Goal: Transaction & Acquisition: Book appointment/travel/reservation

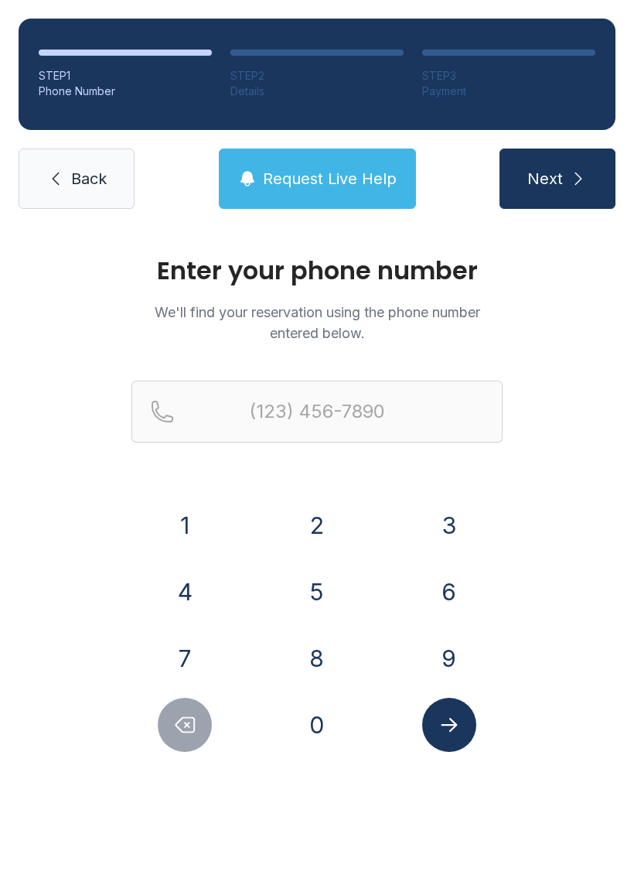
click at [187, 657] on button "7" at bounding box center [185, 658] width 54 height 54
click at [322, 511] on button "2" at bounding box center [317, 525] width 54 height 54
click at [171, 591] on button "4" at bounding box center [185, 592] width 54 height 54
click at [455, 589] on button "6" at bounding box center [449, 592] width 54 height 54
click at [452, 651] on button "9" at bounding box center [449, 658] width 54 height 54
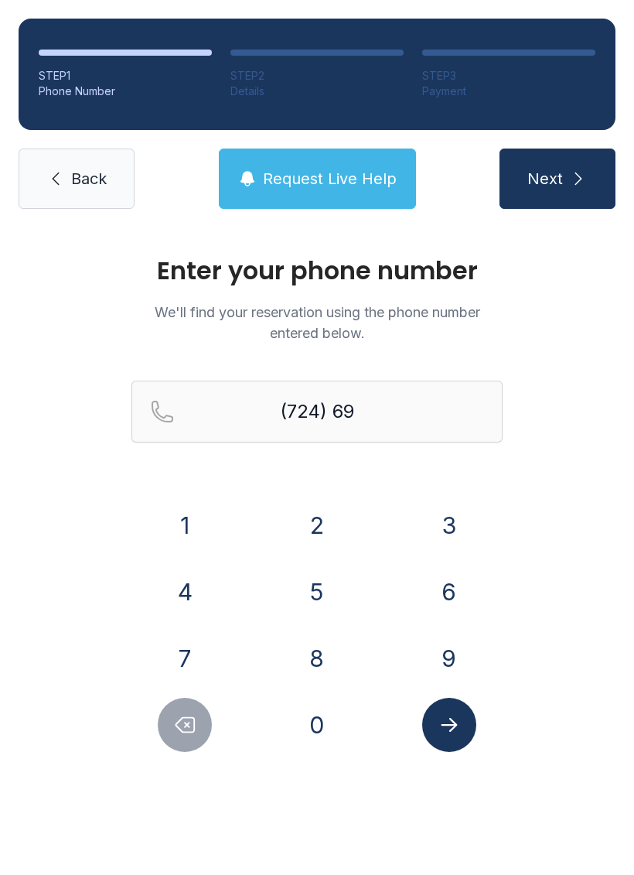
click at [320, 665] on button "8" at bounding box center [317, 658] width 54 height 54
click at [452, 658] on button "9" at bounding box center [449, 658] width 54 height 54
click at [311, 732] on button "0" at bounding box center [317, 725] width 54 height 54
click at [449, 589] on button "6" at bounding box center [449, 592] width 54 height 54
click at [191, 530] on button "1" at bounding box center [185, 525] width 54 height 54
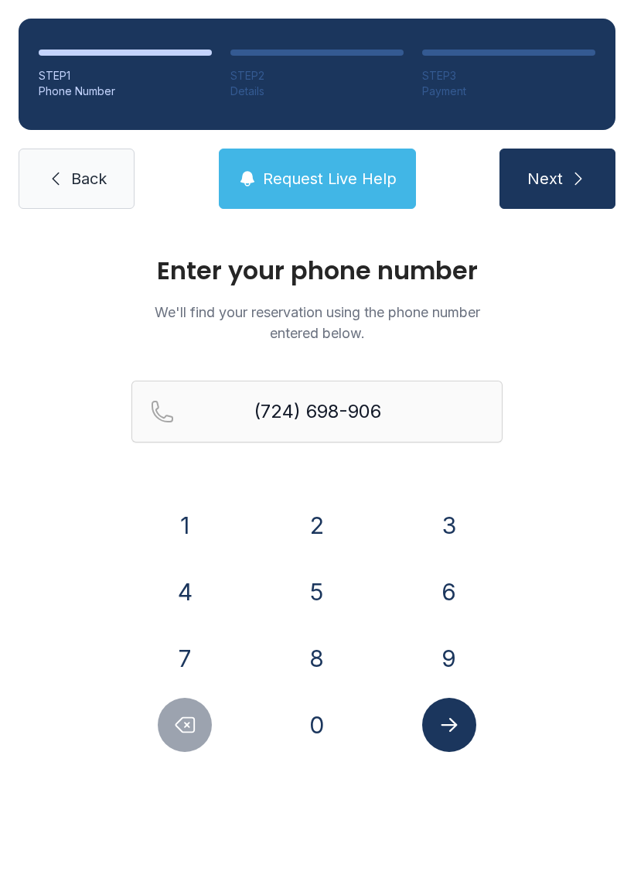
type input "[PHONE_NUMBER]"
click at [445, 726] on icon "Submit lookup form" at bounding box center [449, 724] width 23 height 23
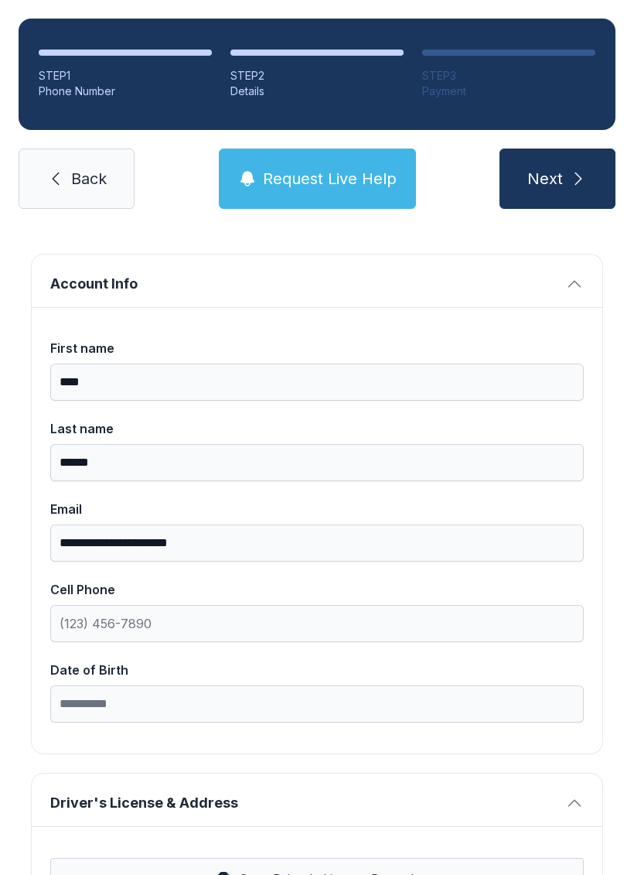
scroll to position [61, 0]
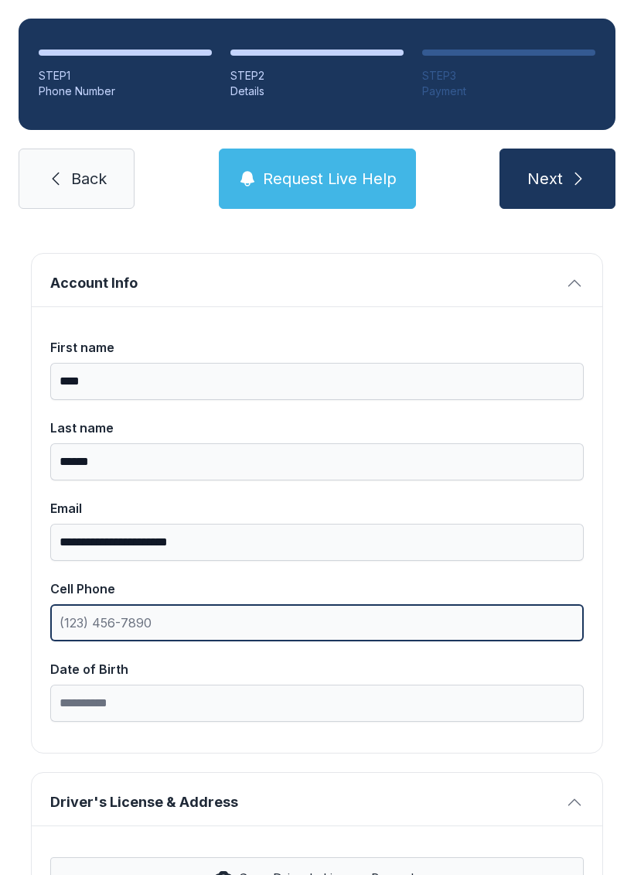
click at [199, 623] on input "Cell Phone" at bounding box center [317, 622] width 534 height 37
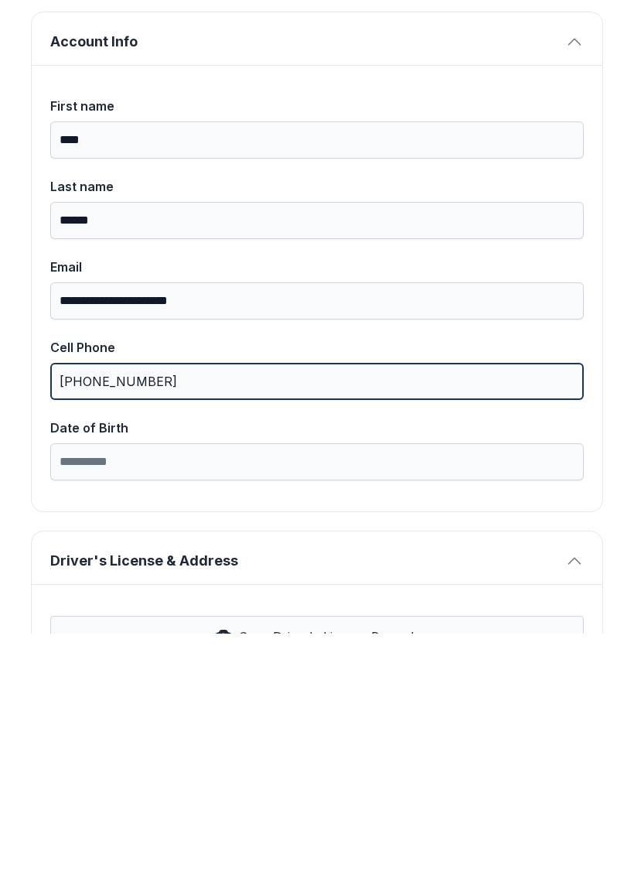
type input "[PHONE_NUMBER]"
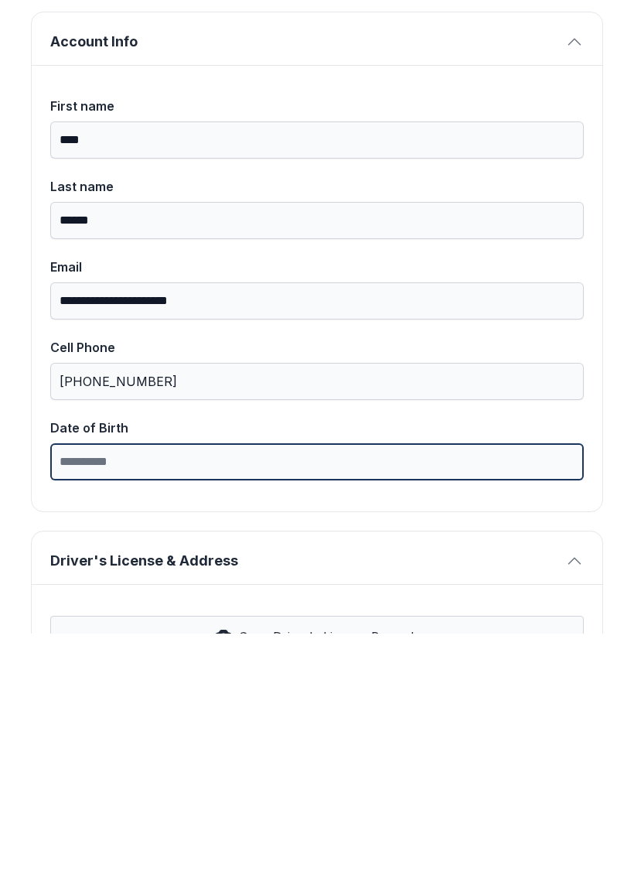
click at [234, 684] on input "Date of Birth" at bounding box center [317, 702] width 534 height 37
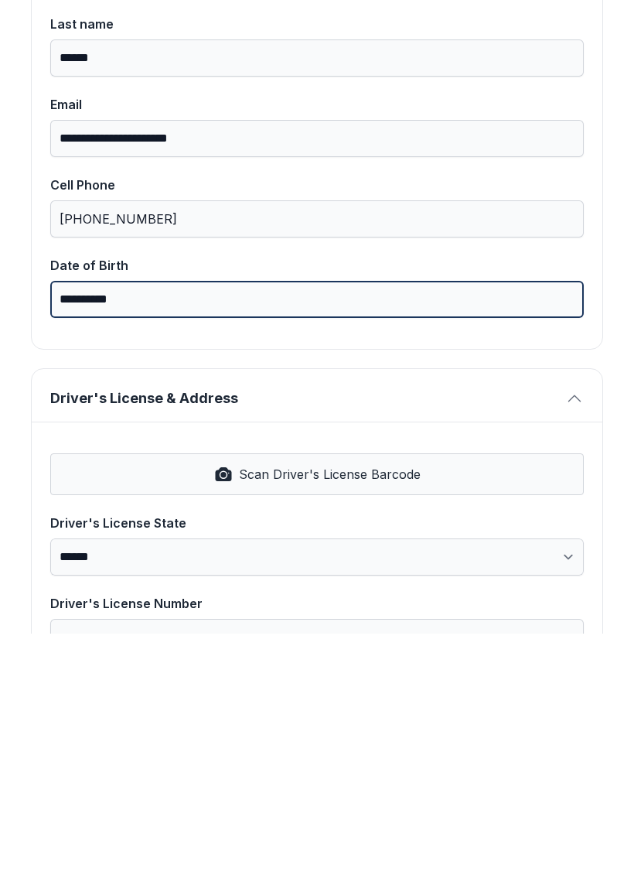
scroll to position [223, 0]
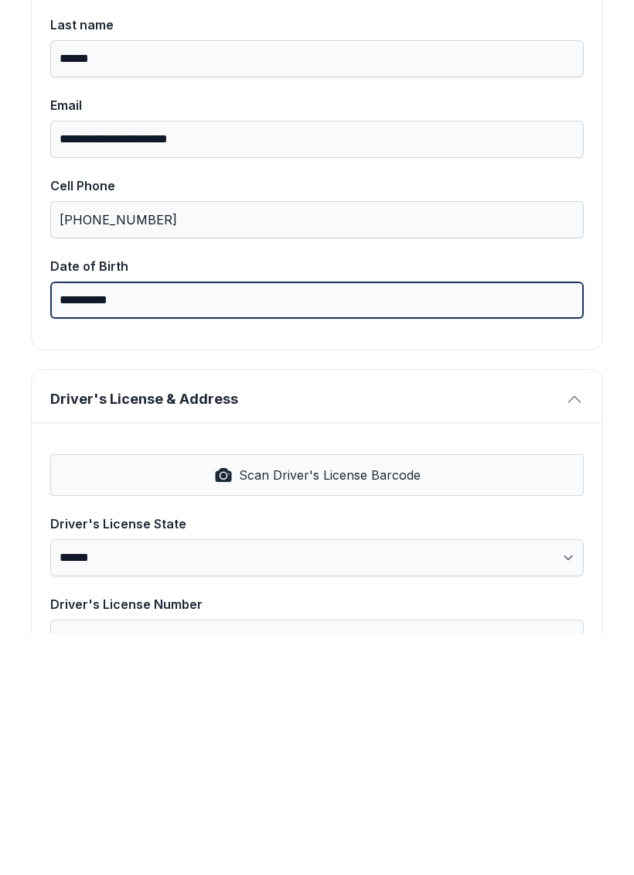
type input "**********"
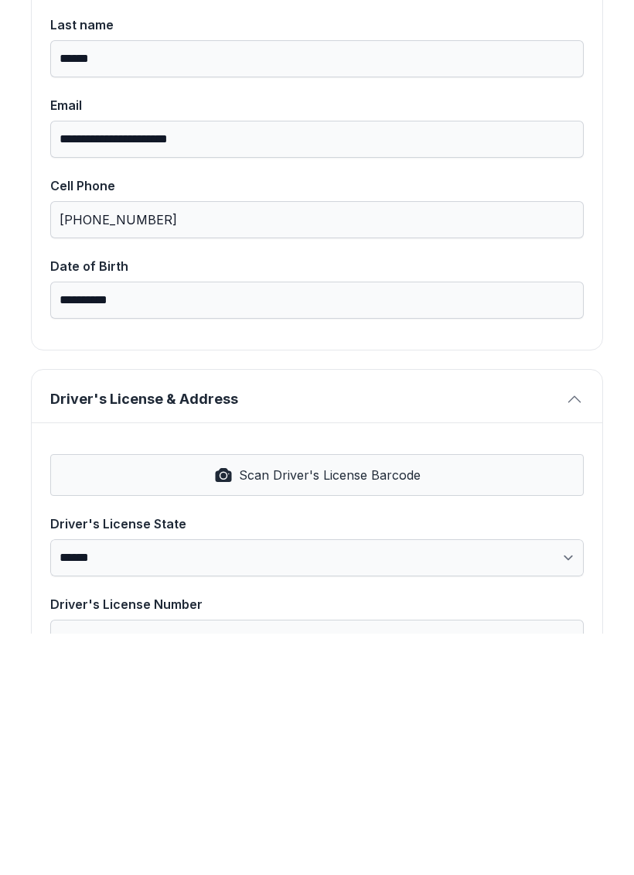
click at [356, 695] on button "Scan Driver's License Barcode" at bounding box center [317, 716] width 534 height 42
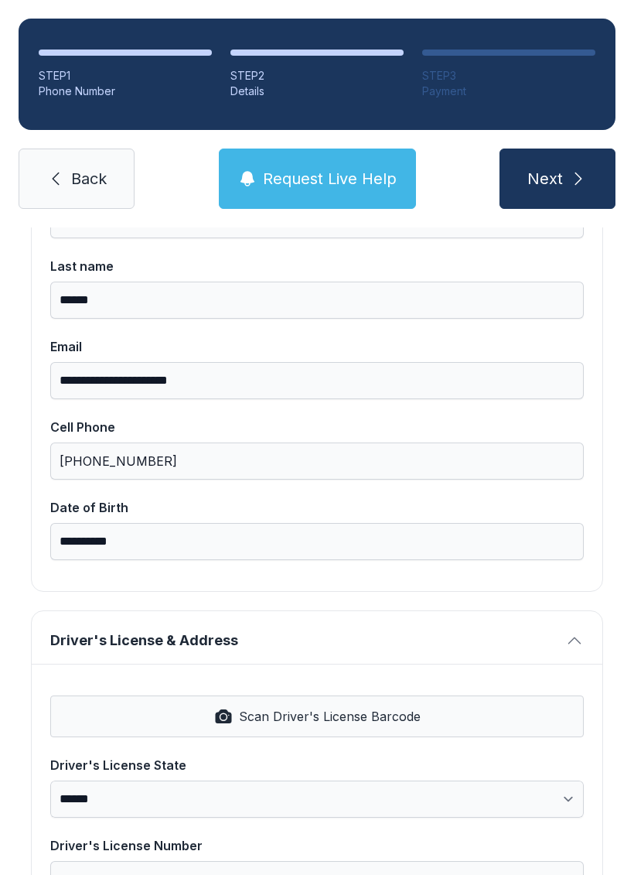
select select "**"
type input "*********"
type input "**********"
select select "**"
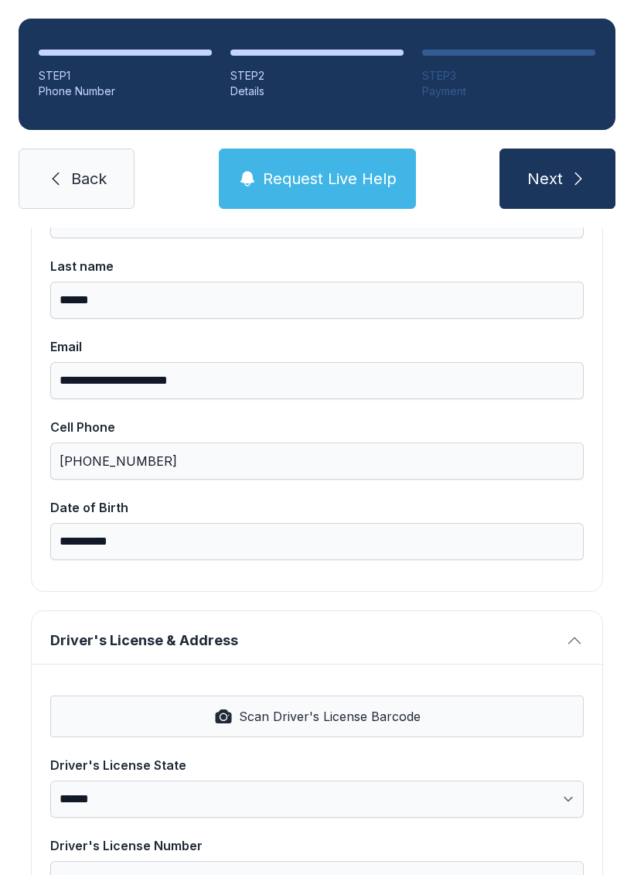
type input "*****"
click at [556, 168] on span "Next" at bounding box center [545, 179] width 36 height 22
type input "*"
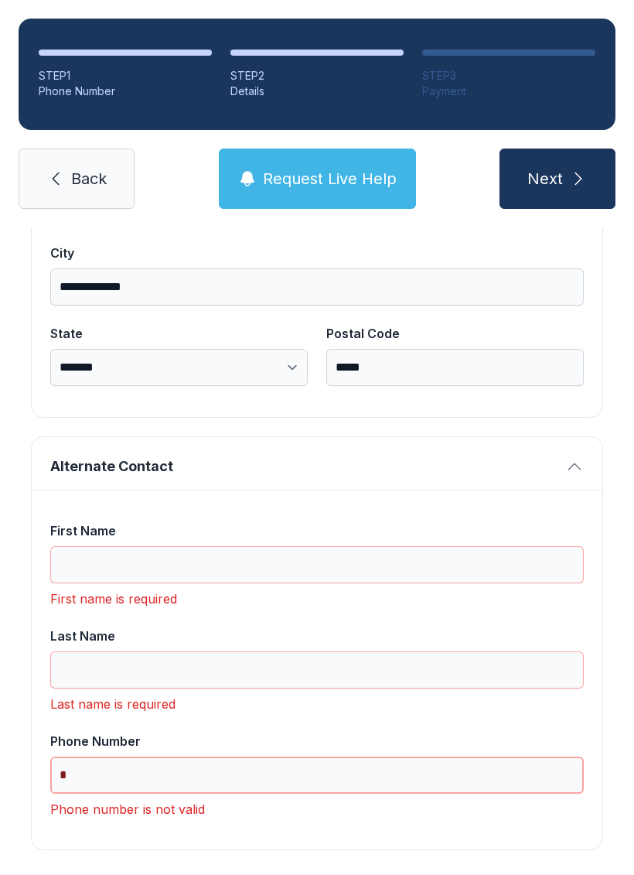
scroll to position [1056, 0]
click at [276, 547] on input "First Name" at bounding box center [317, 565] width 534 height 37
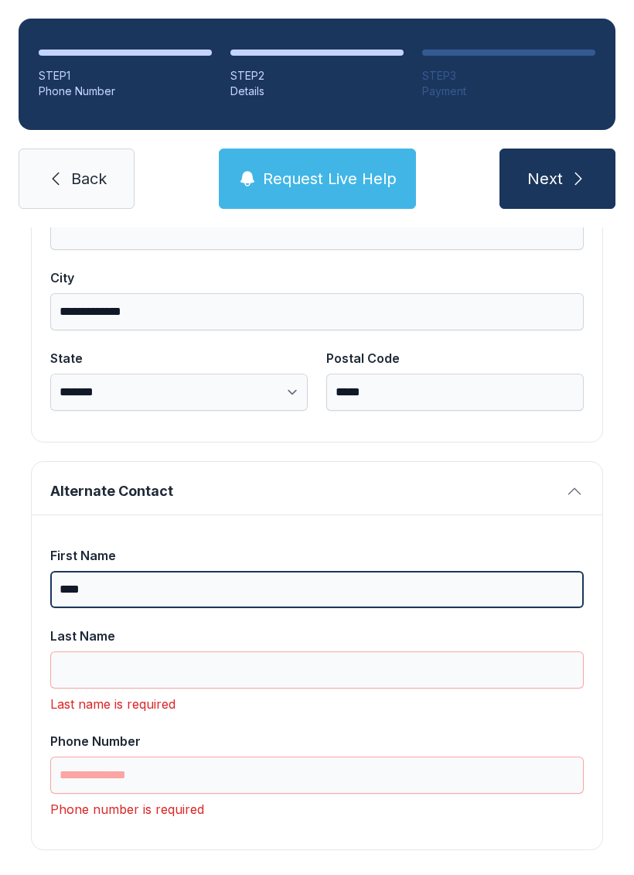
scroll to position [1031, 0]
type input "****"
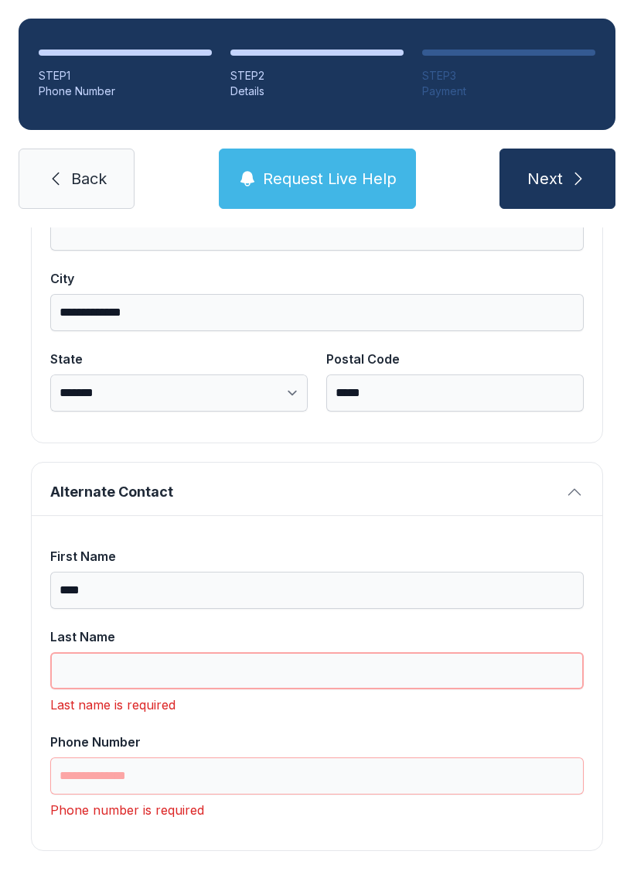
click at [274, 652] on input "Last Name" at bounding box center [317, 670] width 534 height 37
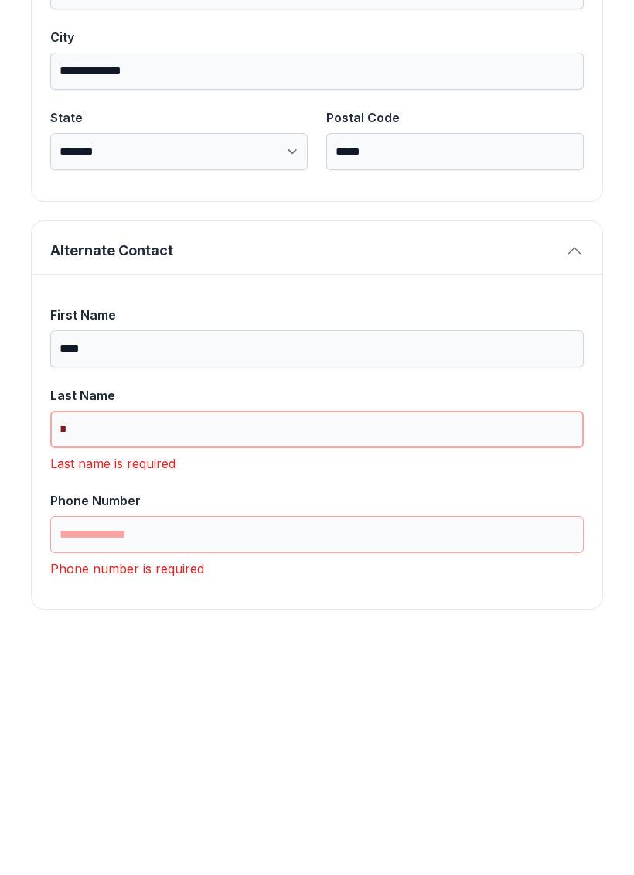
scroll to position [1006, 0]
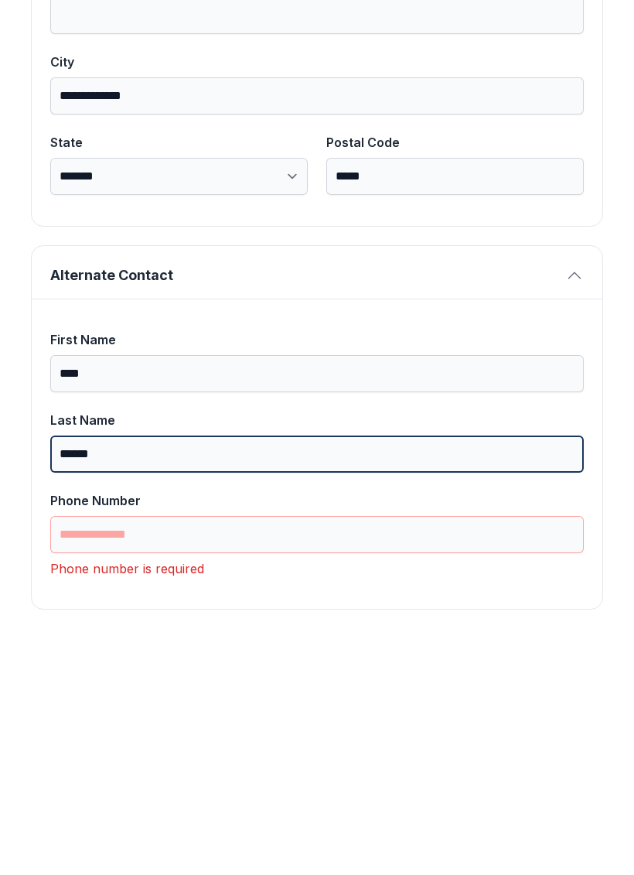
type input "******"
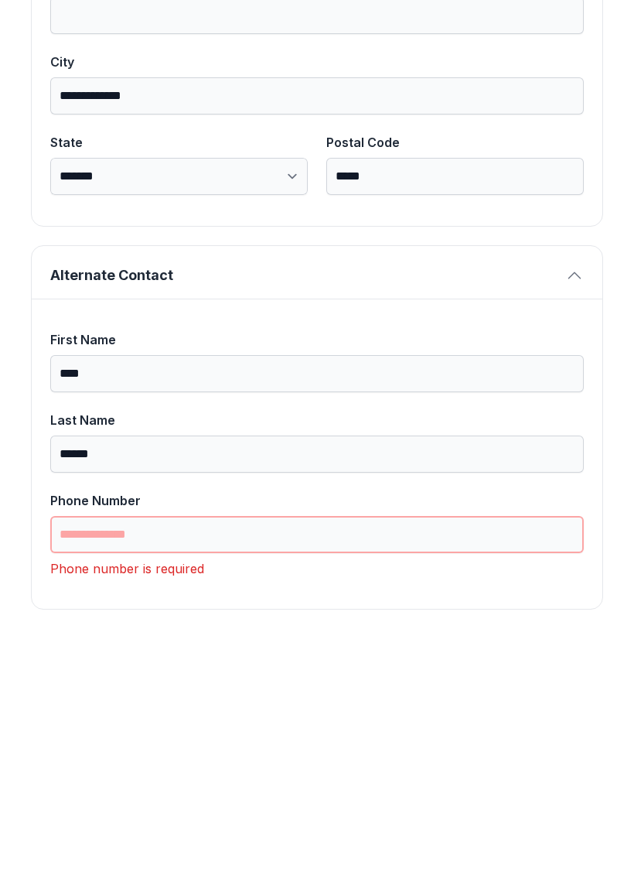
click at [245, 757] on input "Phone Number" at bounding box center [317, 775] width 534 height 37
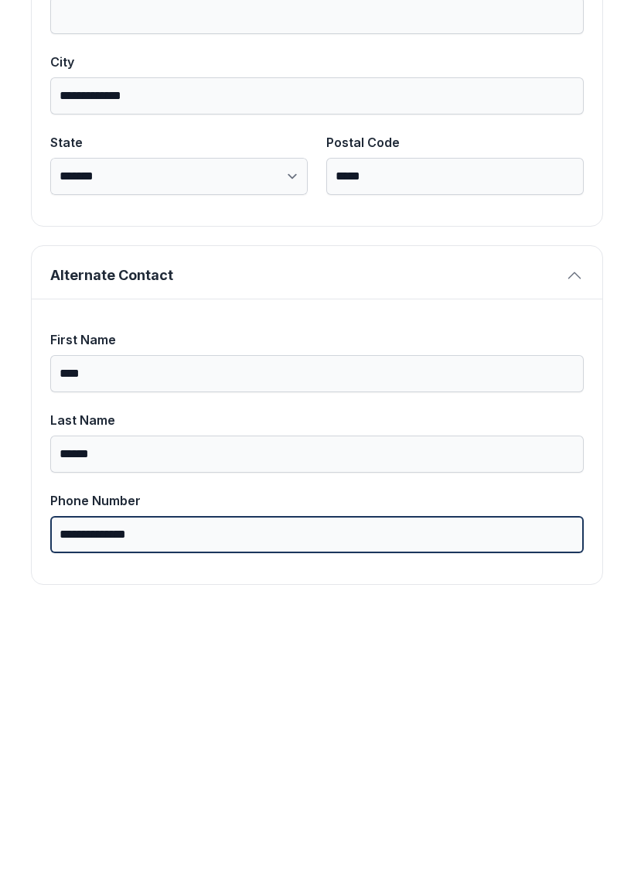
scroll to position [981, 0]
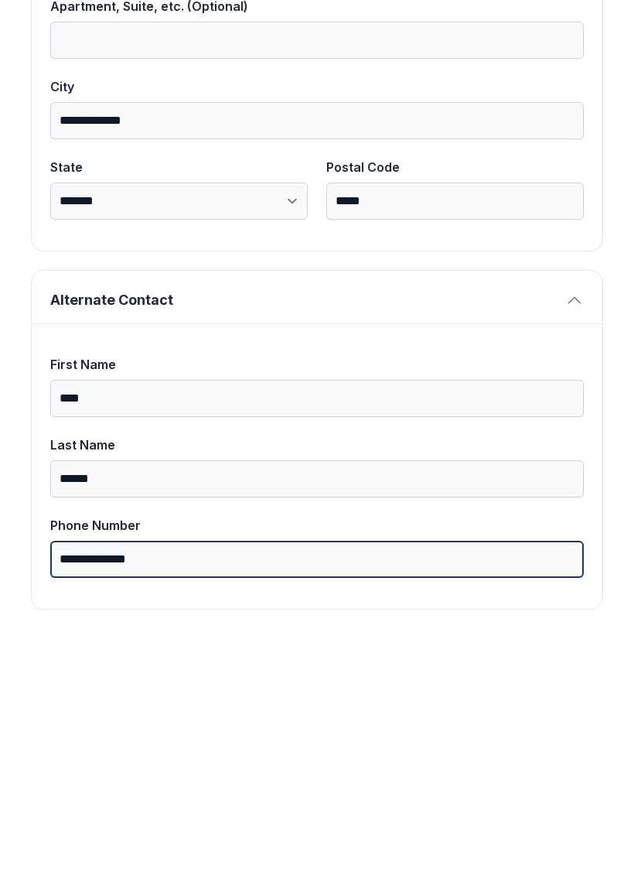
type input "**********"
click at [557, 148] on button "Next" at bounding box center [558, 178] width 116 height 60
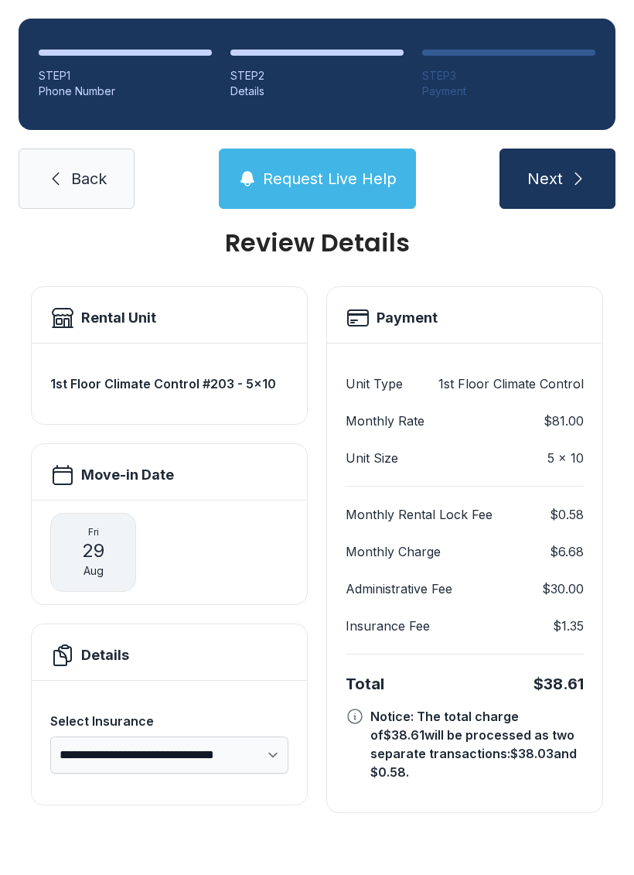
scroll to position [0, 0]
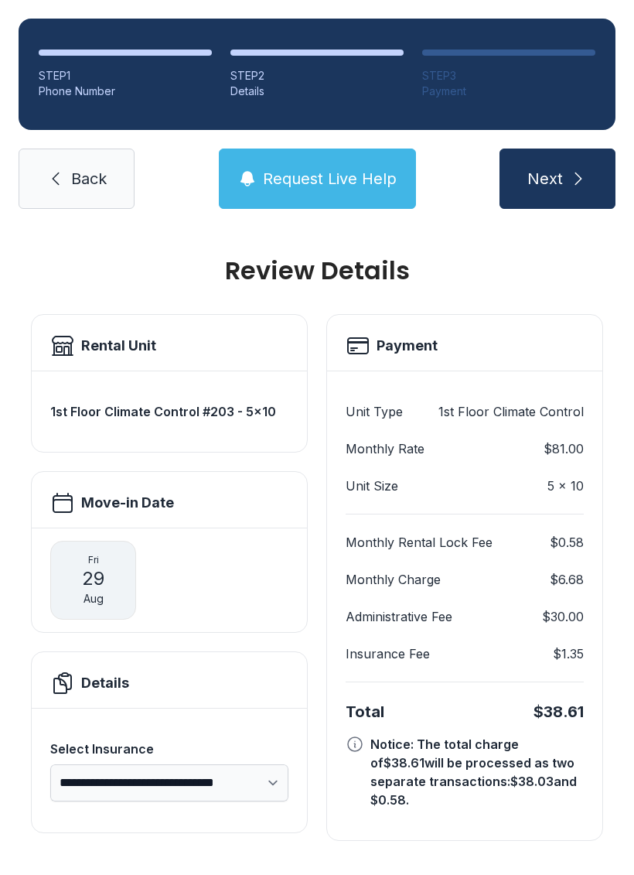
click at [575, 148] on button "Next" at bounding box center [558, 178] width 116 height 60
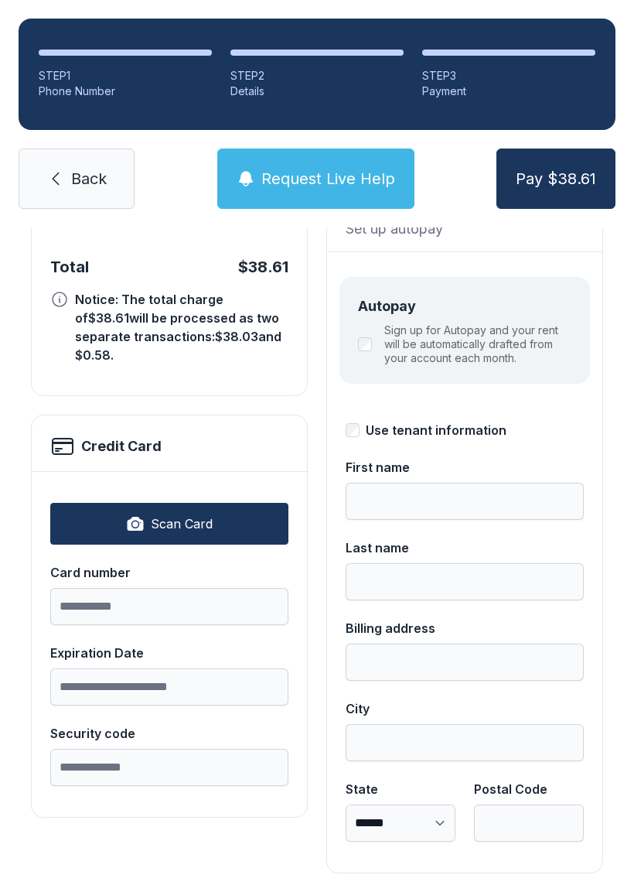
click at [553, 179] on span "Pay $38.61" at bounding box center [556, 179] width 80 height 22
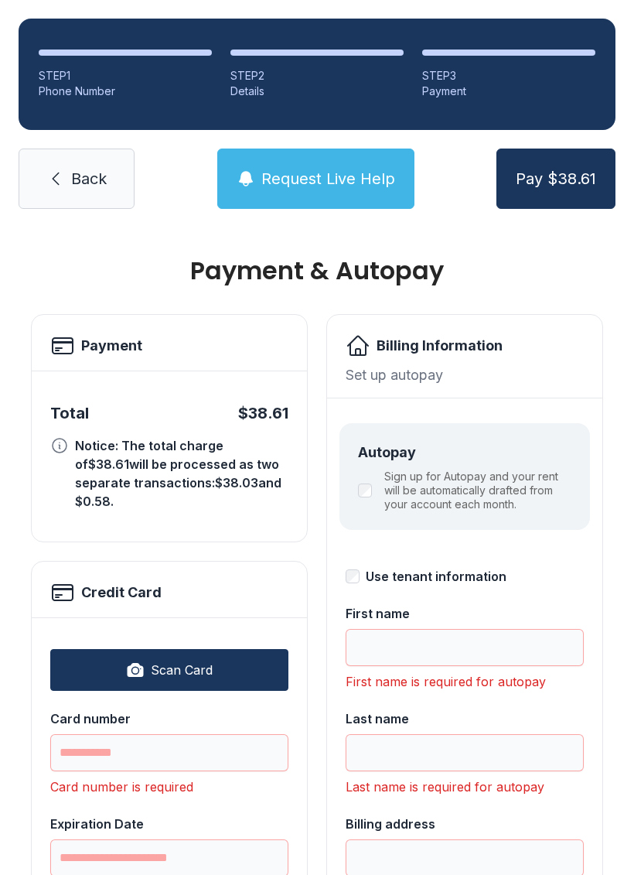
click at [363, 97] on div "STEP 1 Phone Number STEP 2 Details STEP 3 Payment Back Request Live Help Pay $3…" at bounding box center [317, 113] width 634 height 227
click at [350, 168] on span "Request Live Help" at bounding box center [328, 179] width 134 height 22
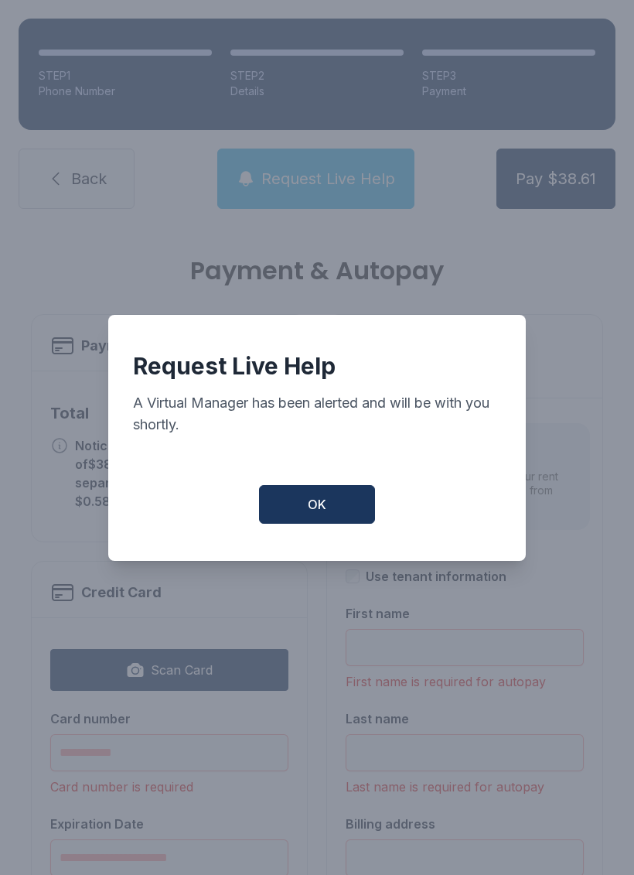
click at [330, 500] on button "OK" at bounding box center [317, 504] width 116 height 39
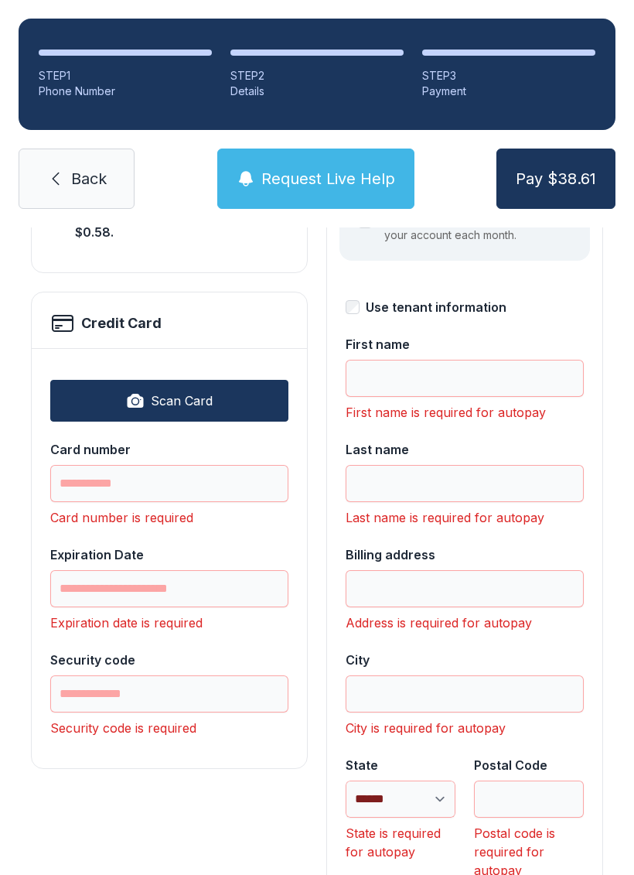
scroll to position [268, 0]
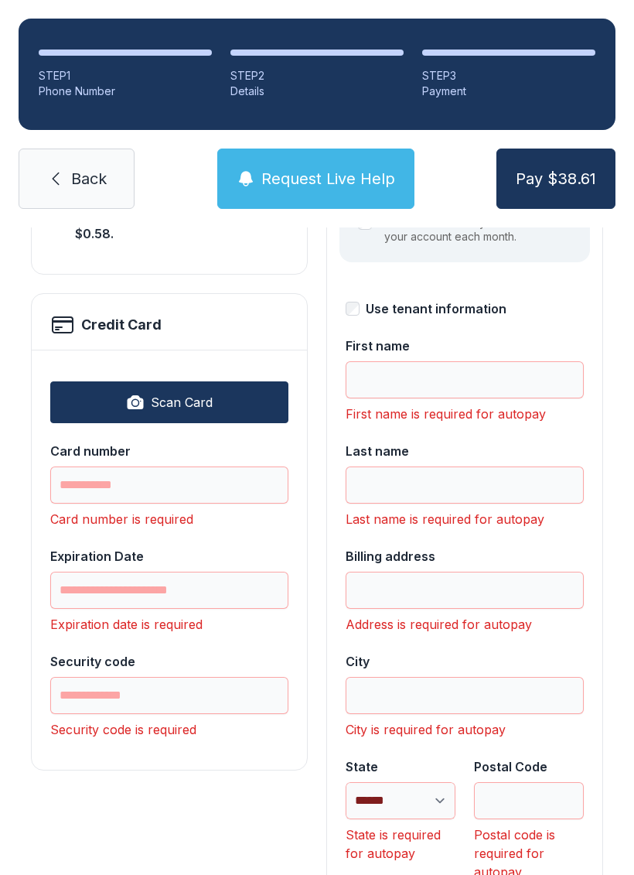
click at [21, 148] on link "Back" at bounding box center [77, 178] width 116 height 60
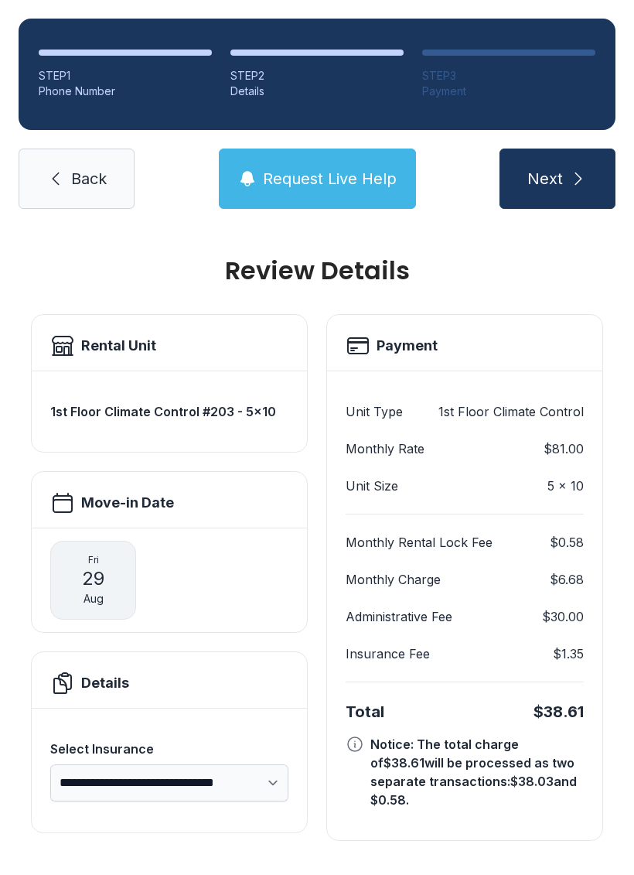
click at [35, 155] on link "Back" at bounding box center [77, 178] width 116 height 60
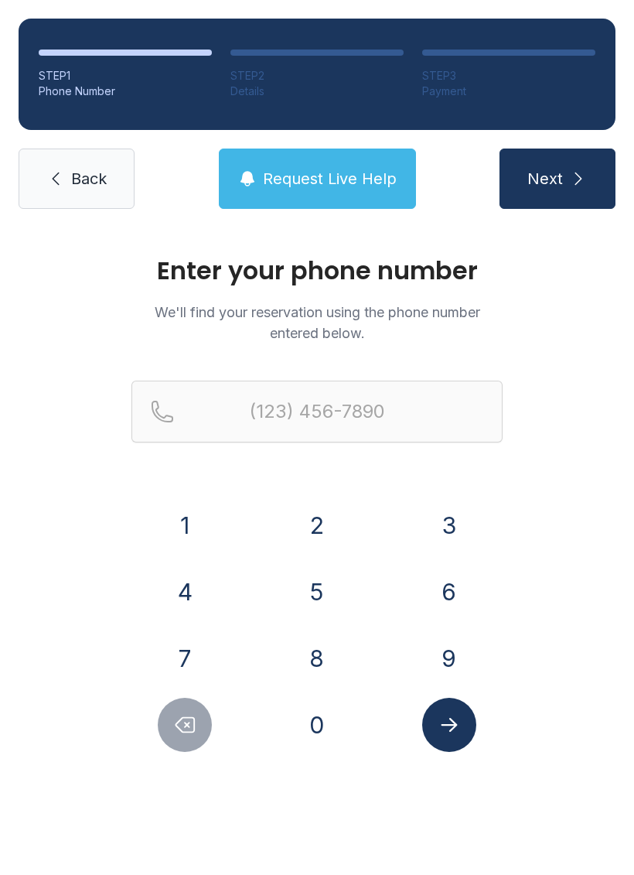
click at [79, 200] on link "Back" at bounding box center [77, 178] width 116 height 60
